Goal: Task Accomplishment & Management: Use online tool/utility

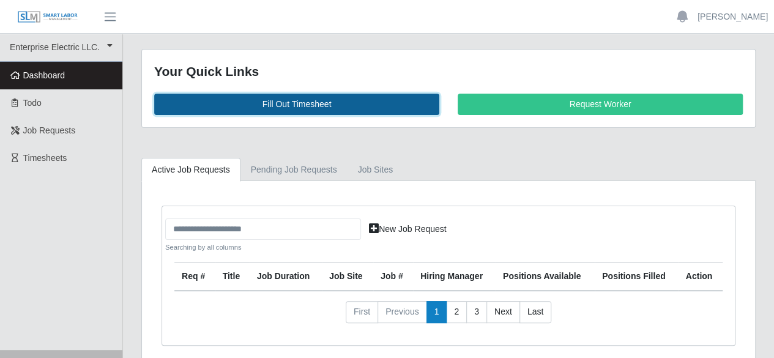
click at [283, 100] on link "Fill Out Timesheet" at bounding box center [296, 104] width 285 height 21
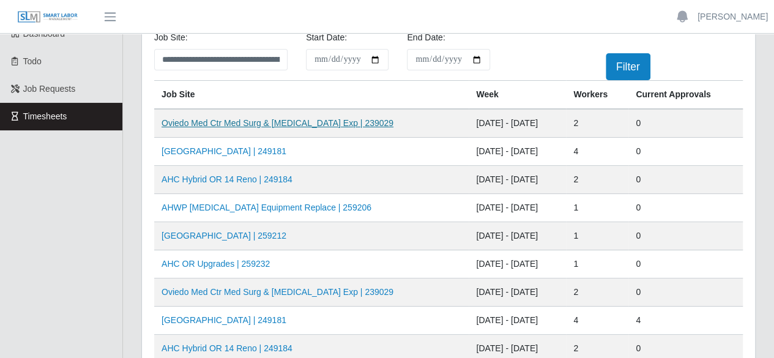
scroll to position [61, 0]
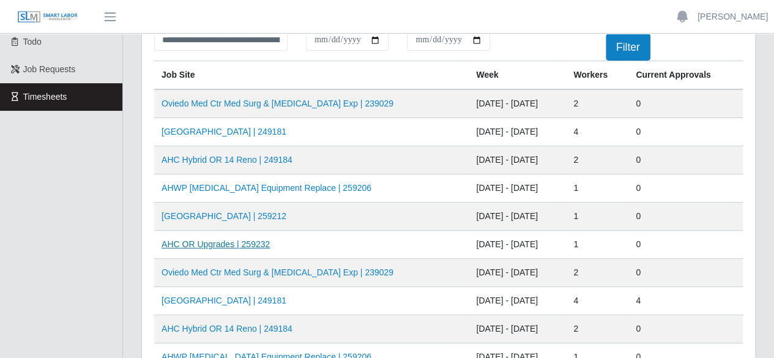
click at [220, 243] on link "AHC OR Upgrades | 259232" at bounding box center [215, 244] width 108 height 10
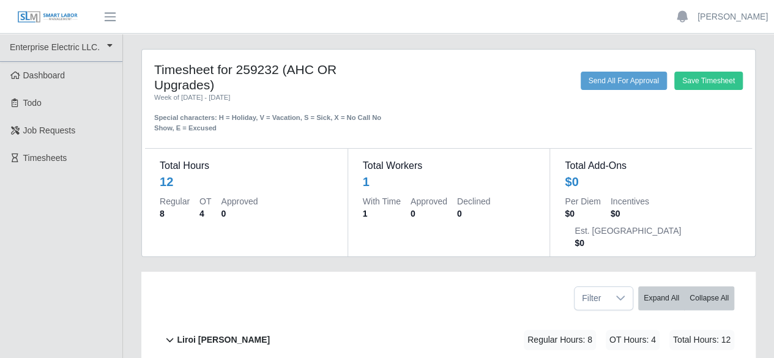
scroll to position [67, 0]
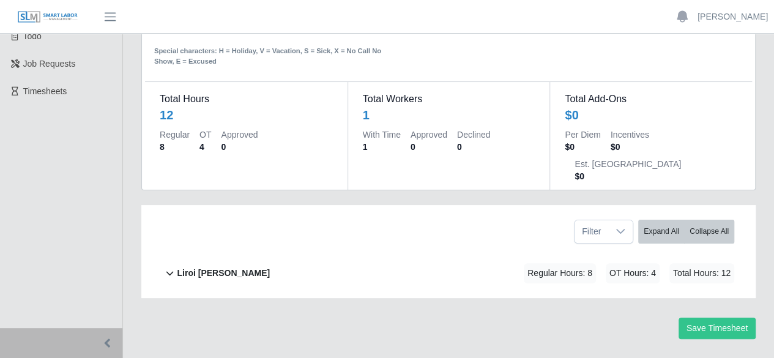
click at [214, 267] on b "Liroi [PERSON_NAME]" at bounding box center [223, 273] width 93 height 13
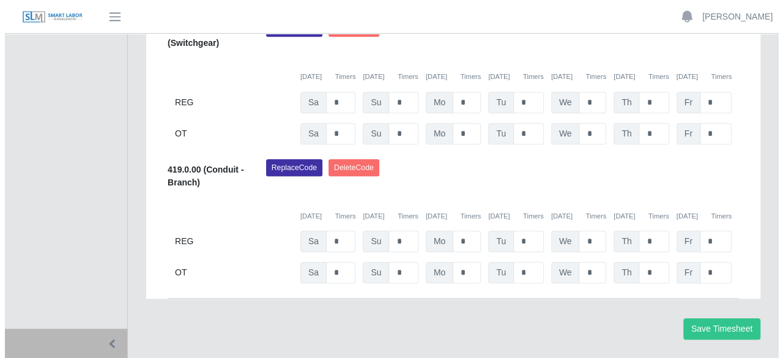
scroll to position [214, 0]
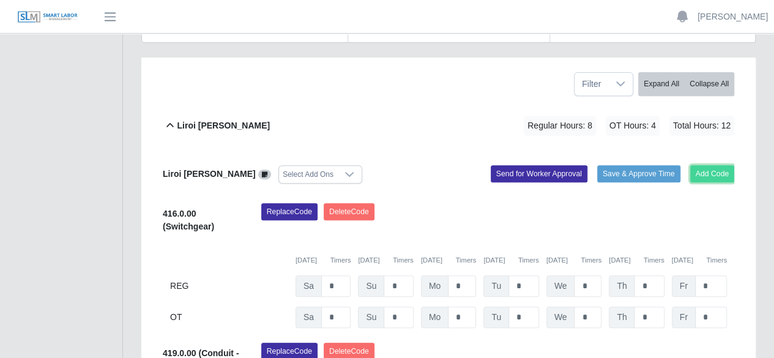
click at [723, 165] on button "Add Code" at bounding box center [712, 173] width 45 height 17
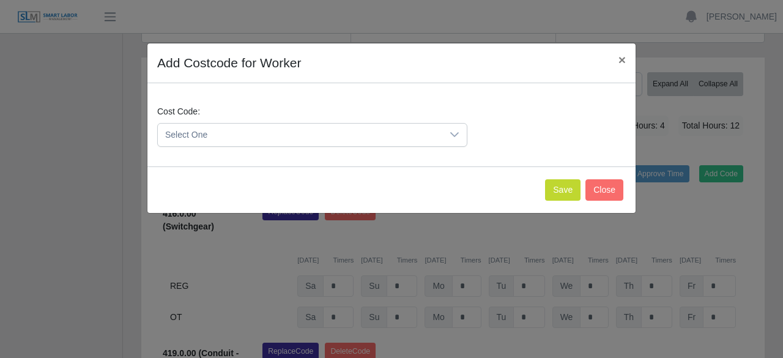
click at [448, 137] on div at bounding box center [454, 135] width 24 height 23
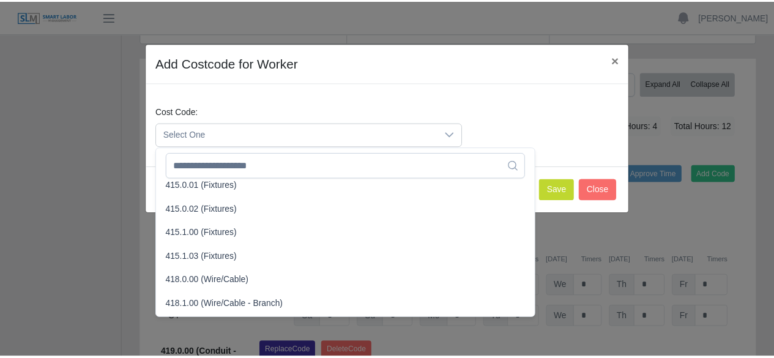
scroll to position [428, 0]
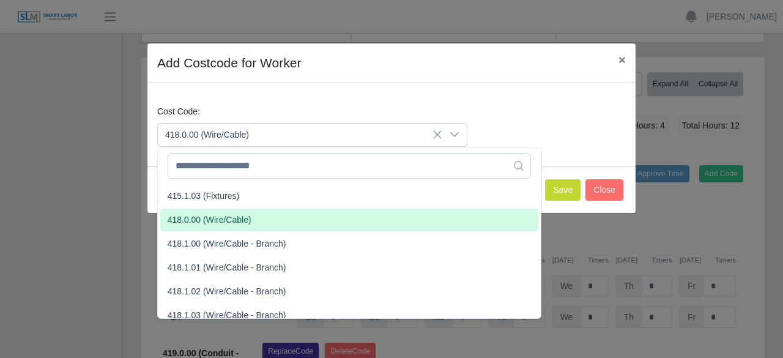
click at [268, 215] on li "418.0.00 (Wire/Cable)" at bounding box center [349, 220] width 378 height 23
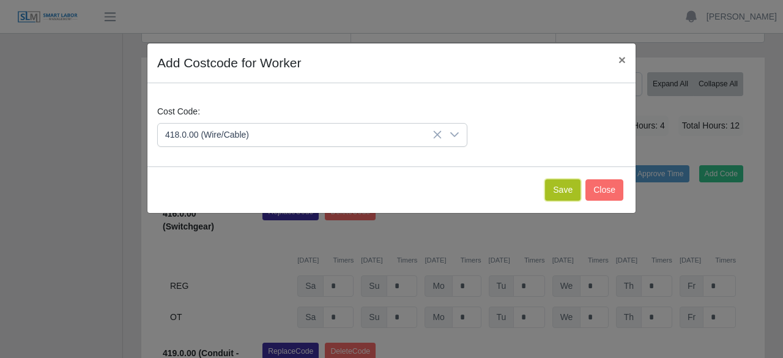
click at [561, 191] on button "Save" at bounding box center [562, 189] width 35 height 21
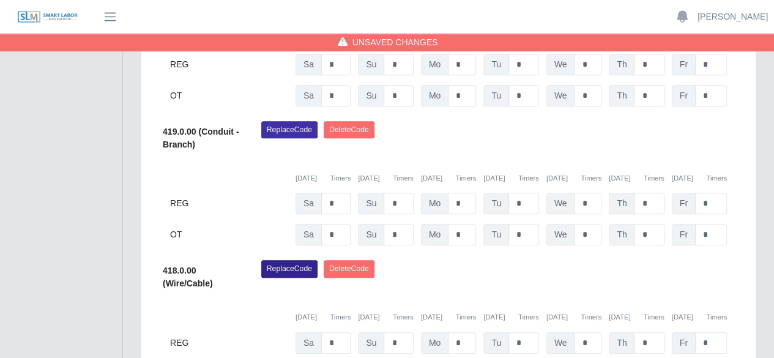
scroll to position [459, 0]
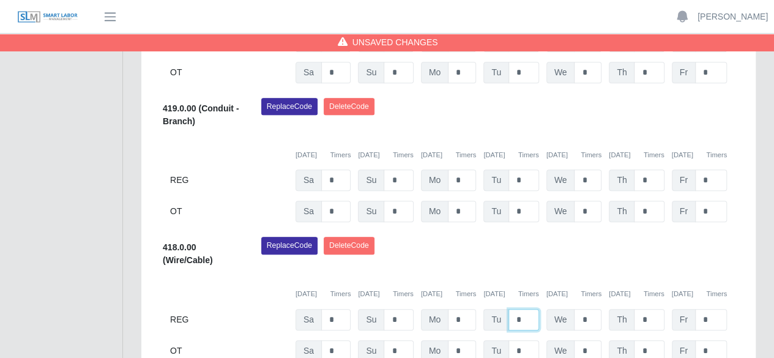
click at [525, 309] on input "*" at bounding box center [523, 319] width 31 height 21
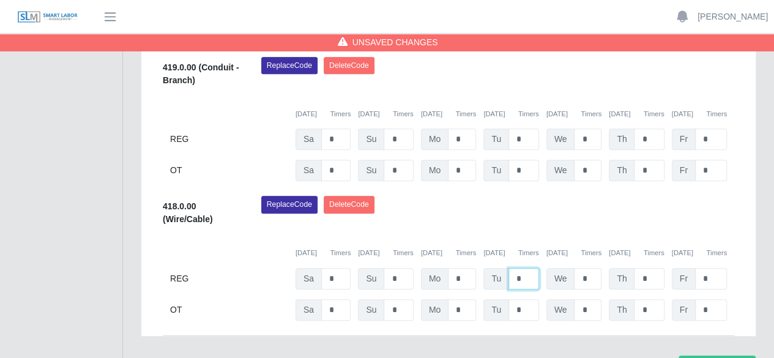
scroll to position [537, 0]
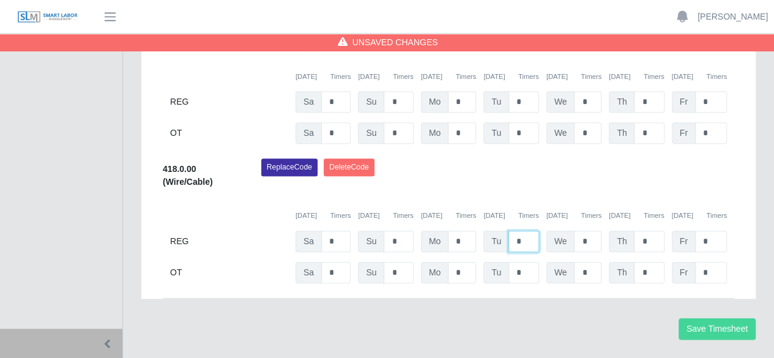
type input "*"
click at [730, 318] on button "Save Timesheet" at bounding box center [716, 328] width 77 height 21
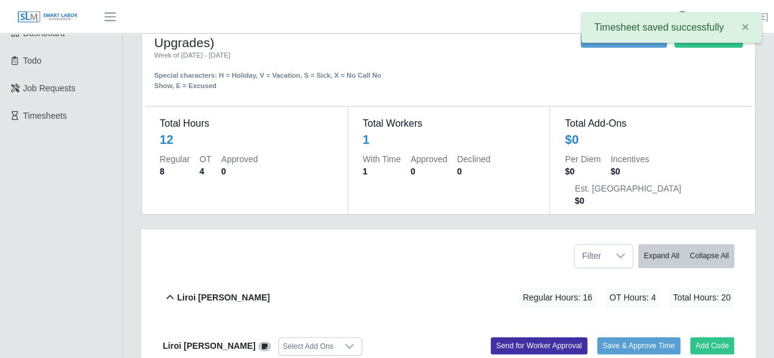
scroll to position [0, 0]
